Goal: Task Accomplishment & Management: Manage account settings

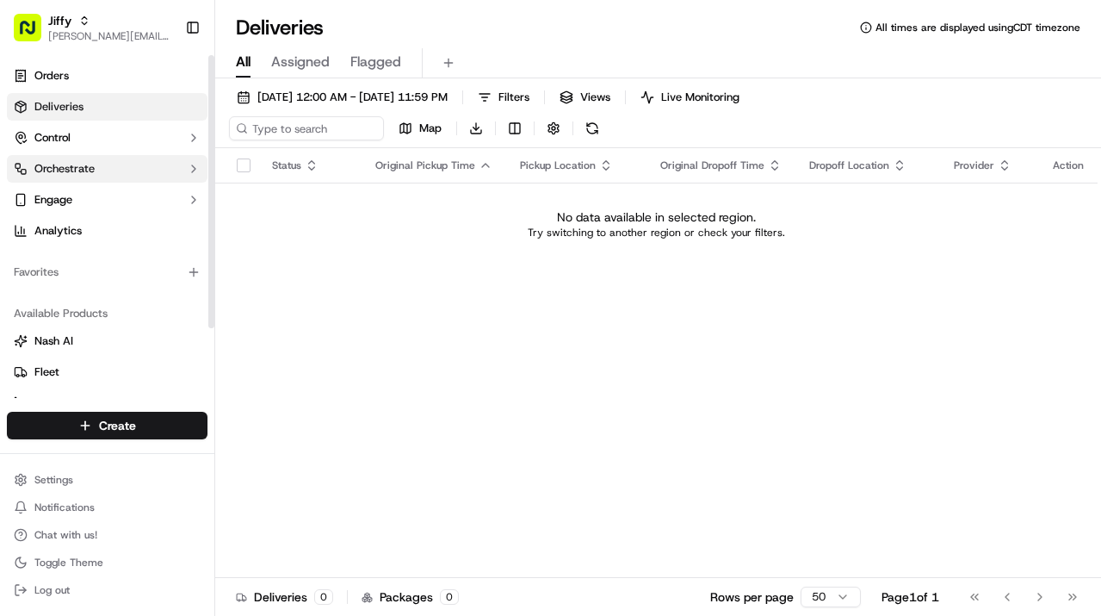
click at [90, 173] on span "Orchestrate" at bounding box center [64, 168] width 60 height 15
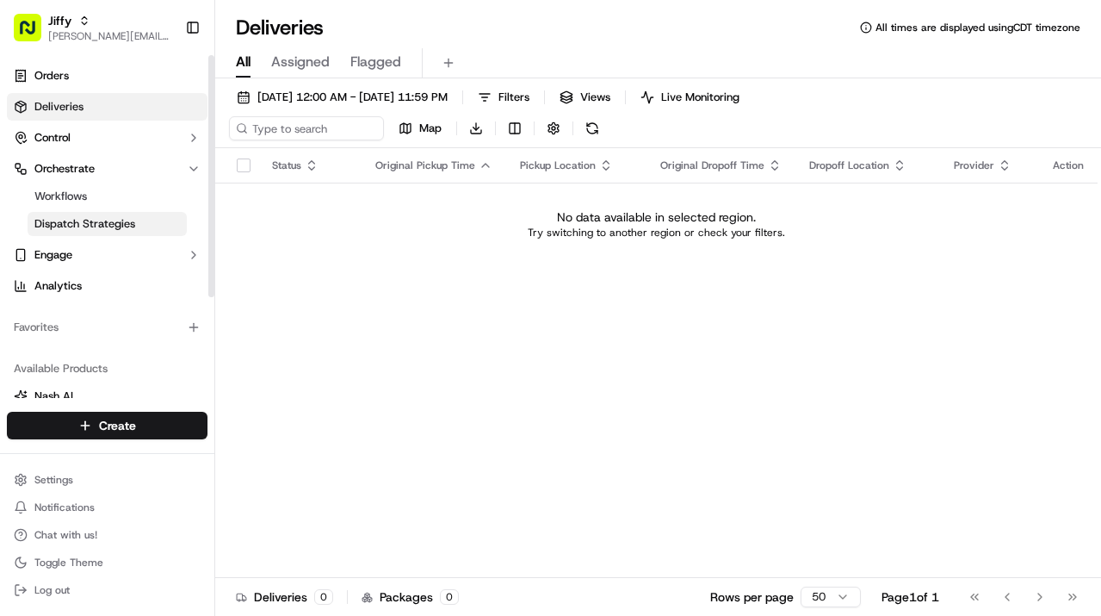
click at [87, 216] on span "Dispatch Strategies" at bounding box center [84, 223] width 101 height 15
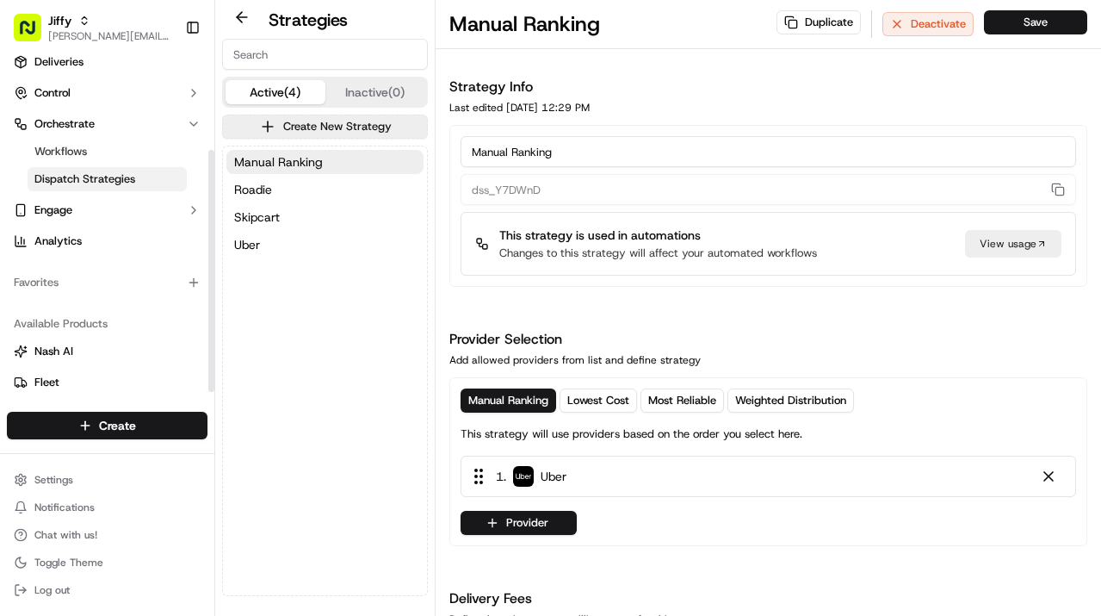
scroll to position [143, 0]
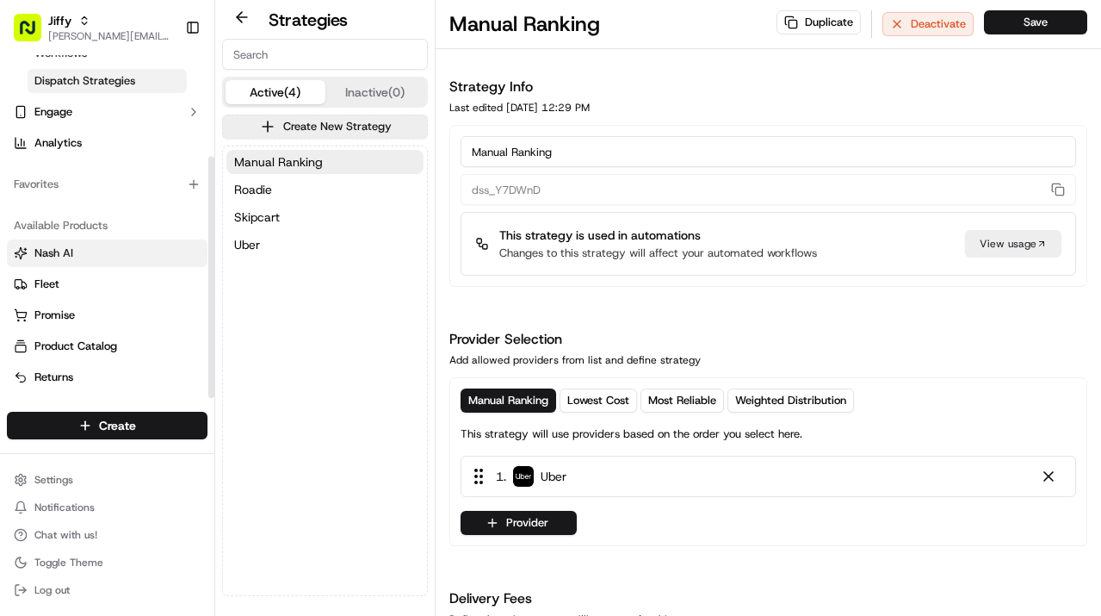
click at [71, 255] on span "Nash AI" at bounding box center [53, 252] width 39 height 15
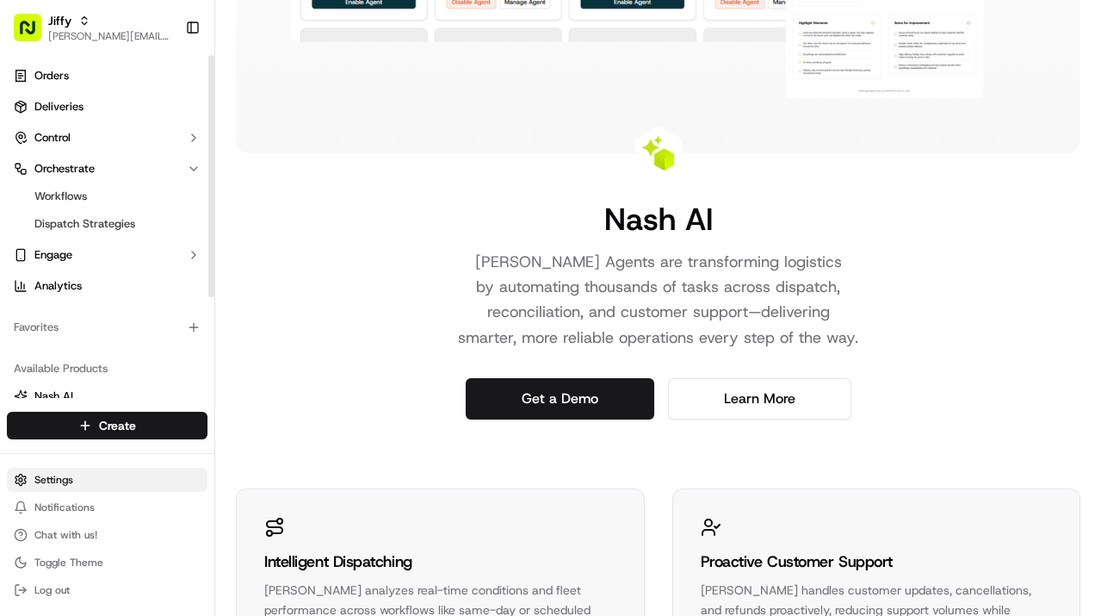
click at [45, 482] on html "[PERSON_NAME] [PERSON_NAME][EMAIL_ADDRESS][DOMAIN_NAME] Toggle Sidebar Orders D…" at bounding box center [550, 308] width 1101 height 616
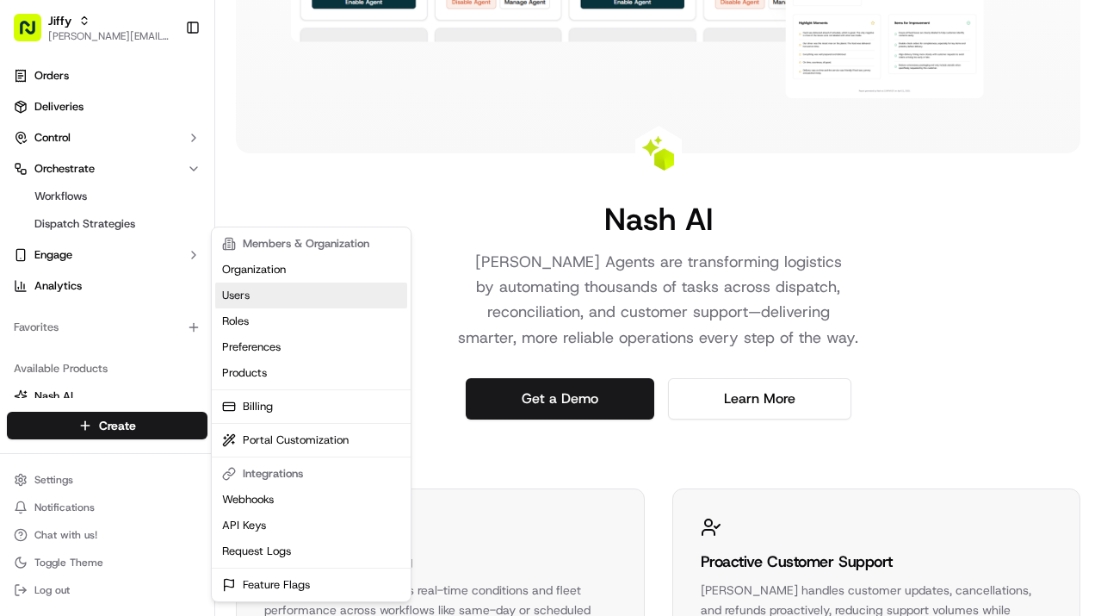
click at [313, 293] on link "Users" at bounding box center [311, 295] width 192 height 26
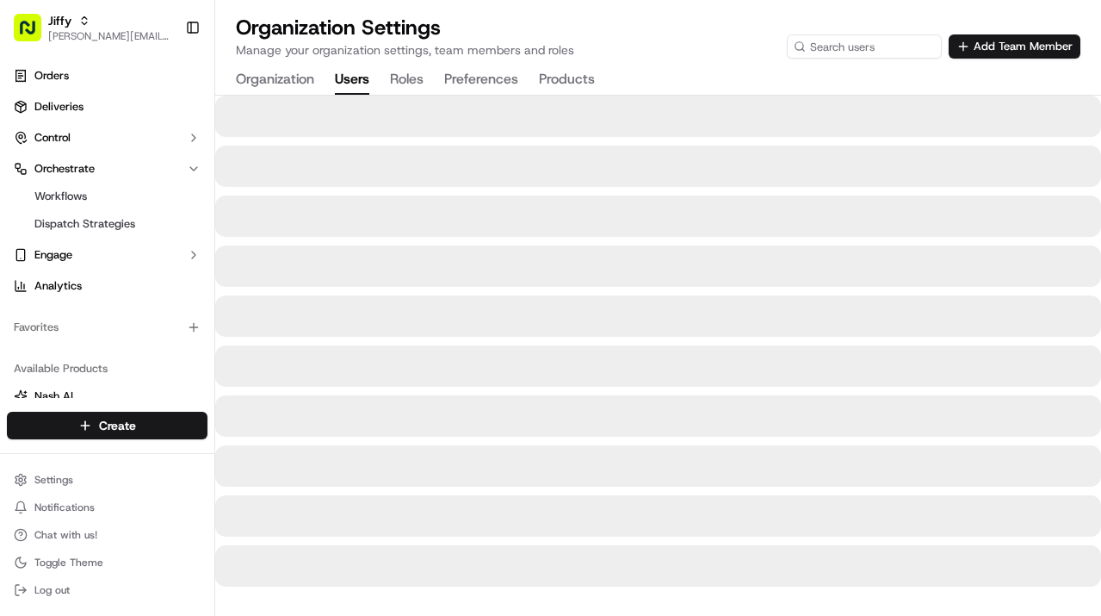
click at [583, 76] on button "Products" at bounding box center [567, 79] width 56 height 29
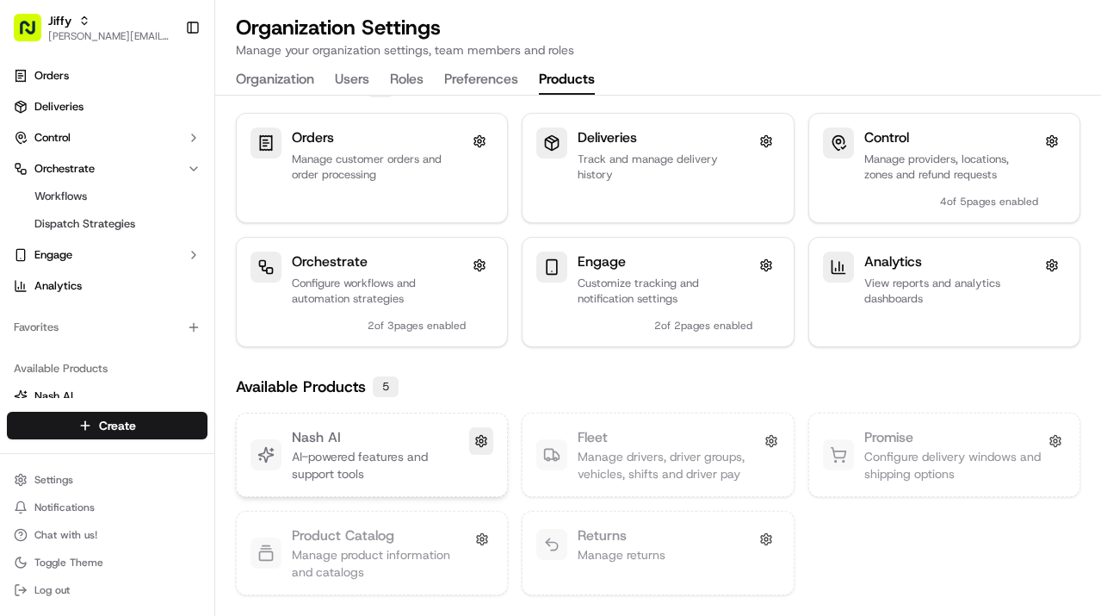
click at [485, 442] on button at bounding box center [481, 441] width 24 height 28
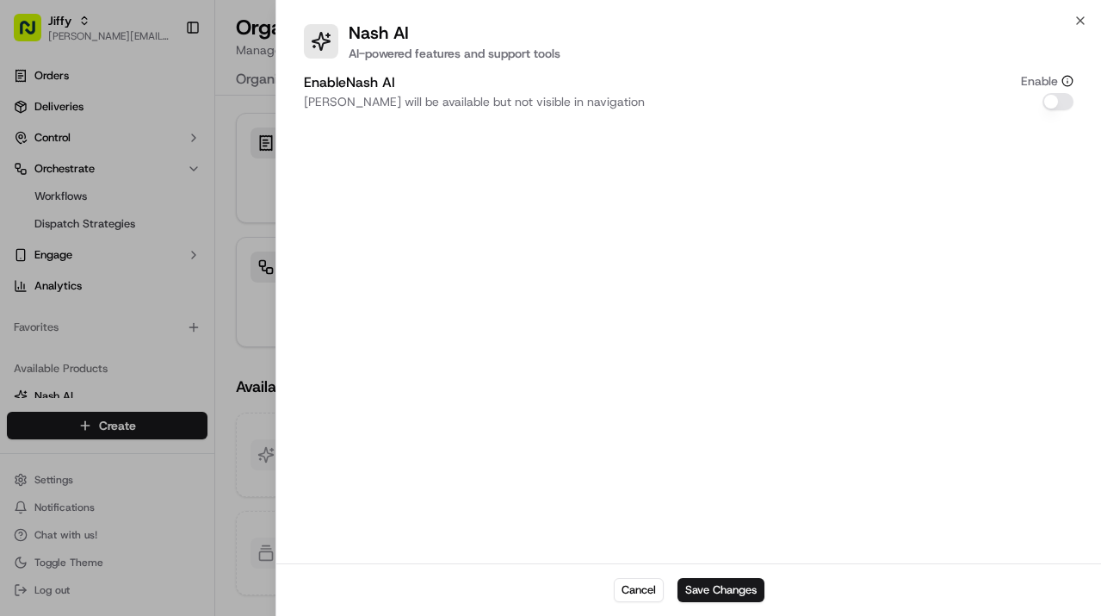
click at [1061, 97] on button "Enable [PERSON_NAME]" at bounding box center [1058, 101] width 31 height 17
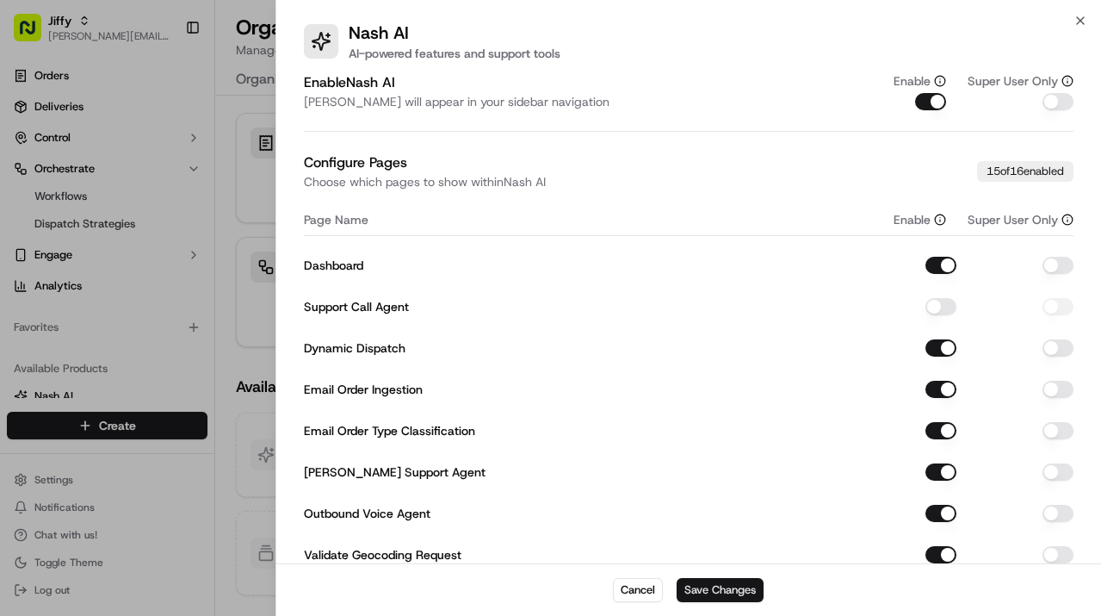
click at [730, 591] on button "Save Changes" at bounding box center [720, 590] width 87 height 24
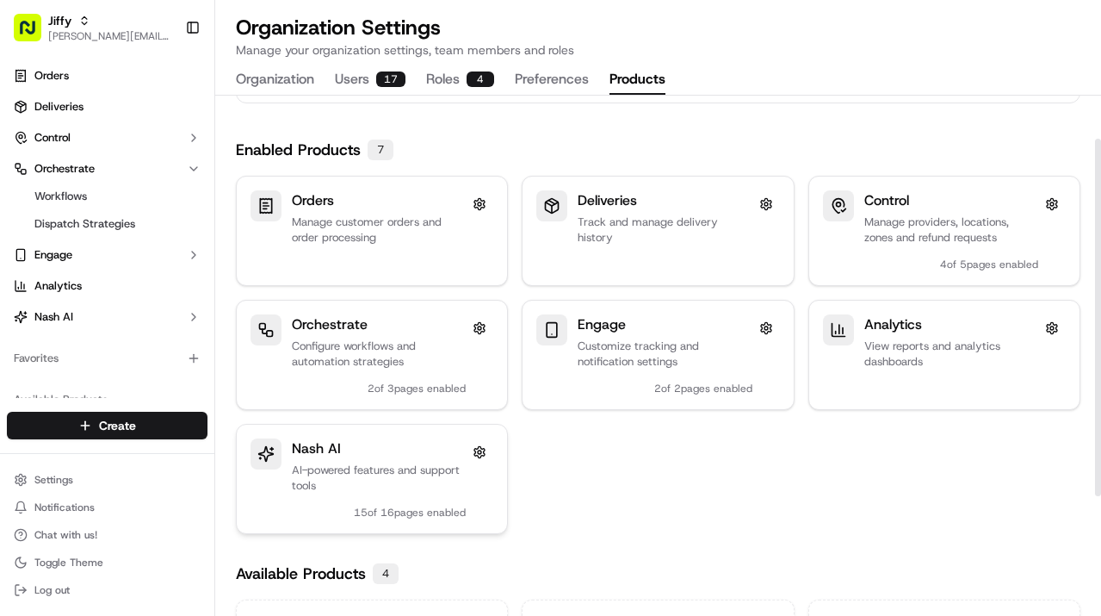
scroll to position [63, 0]
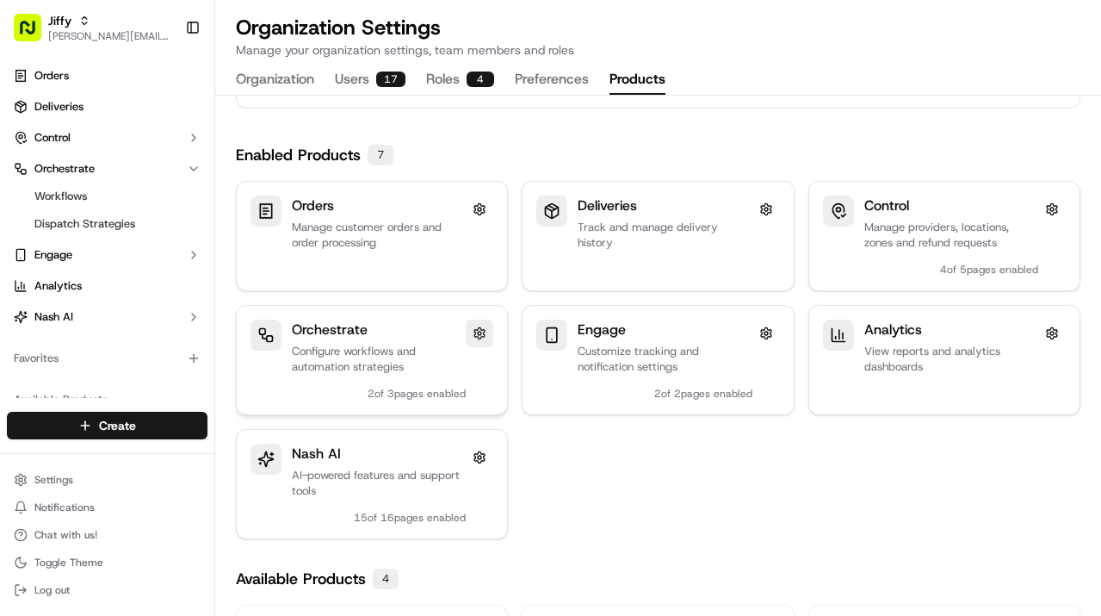
click at [478, 328] on button at bounding box center [480, 333] width 28 height 28
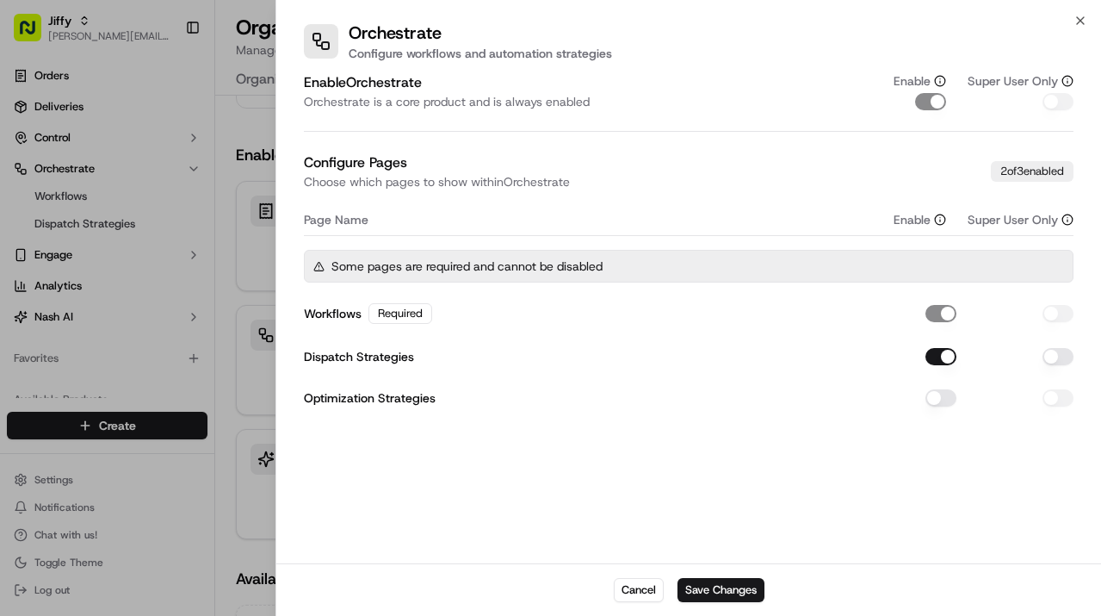
click at [929, 406] on div "Optimization Strategies" at bounding box center [689, 397] width 770 height 31
click at [937, 389] on button "Optimization Strategies" at bounding box center [940, 397] width 31 height 17
click at [729, 589] on button "Save Changes" at bounding box center [720, 590] width 87 height 24
